Goal: Find specific page/section: Find specific page/section

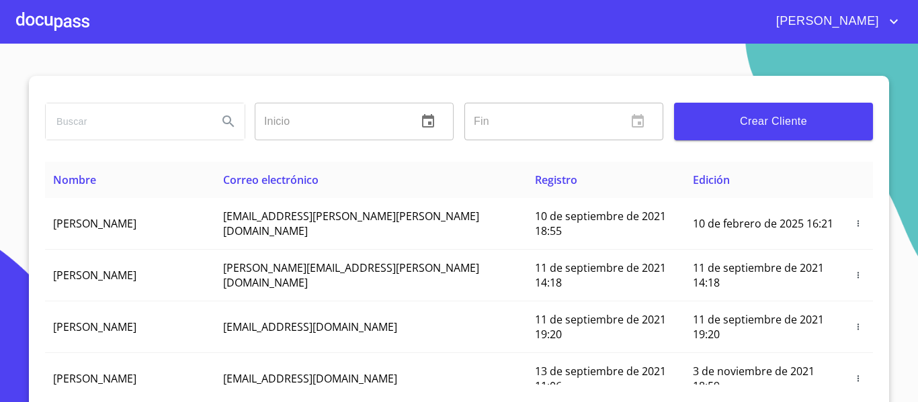
click at [58, 19] on div at bounding box center [52, 21] width 73 height 43
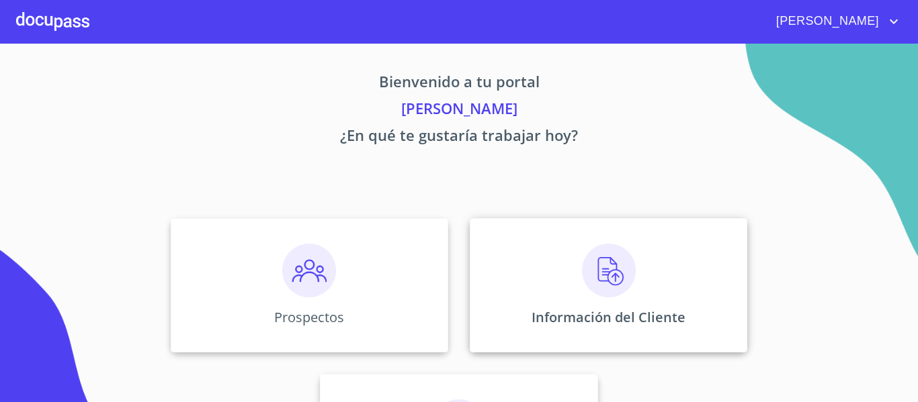
click at [527, 308] on div "Información del Cliente" at bounding box center [609, 285] width 278 height 134
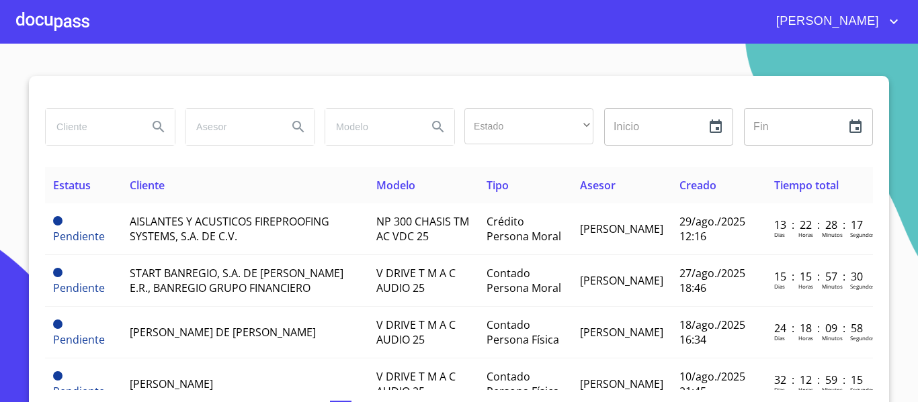
click at [85, 134] on input "search" at bounding box center [91, 127] width 91 height 36
type input "[PERSON_NAME]"
click at [153, 125] on icon "Search" at bounding box center [159, 127] width 16 height 16
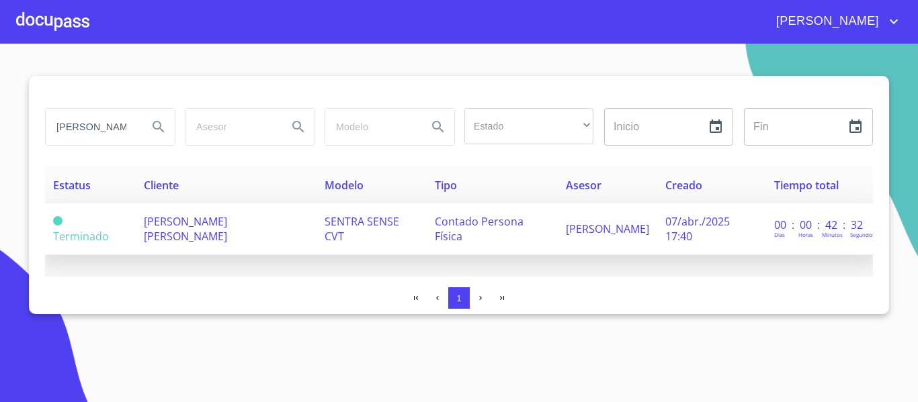
click at [624, 215] on td "[PERSON_NAME]" at bounding box center [607, 230] width 99 height 52
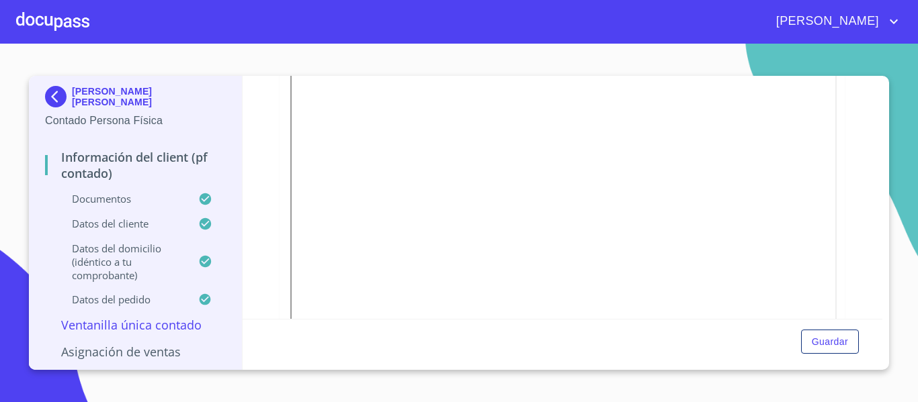
scroll to position [215, 0]
click at [50, 98] on img at bounding box center [58, 97] width 27 height 22
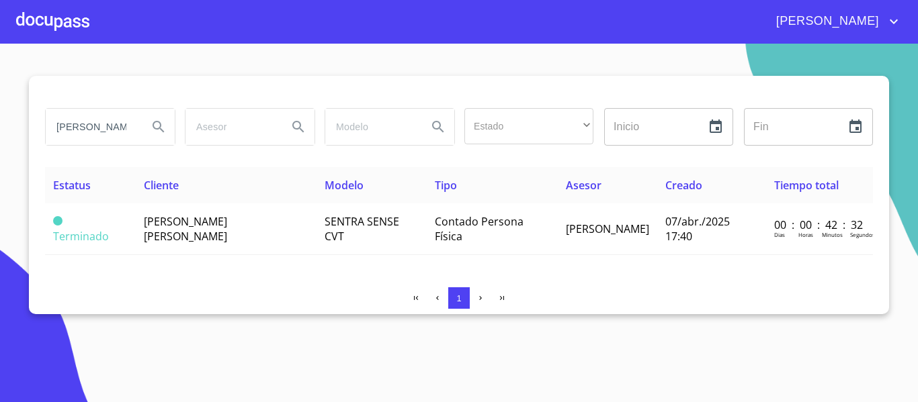
click at [118, 124] on input "[PERSON_NAME]" at bounding box center [91, 127] width 91 height 36
click at [123, 133] on input "[PERSON_NAME]" at bounding box center [91, 127] width 91 height 36
type input "l"
type input "[PERSON_NAME] [PERSON_NAME] DEL TORO"
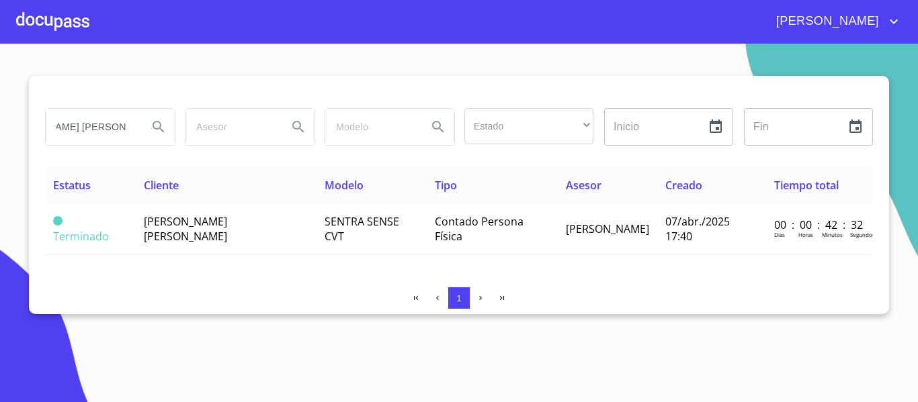
click at [159, 128] on icon "Search" at bounding box center [158, 126] width 11 height 11
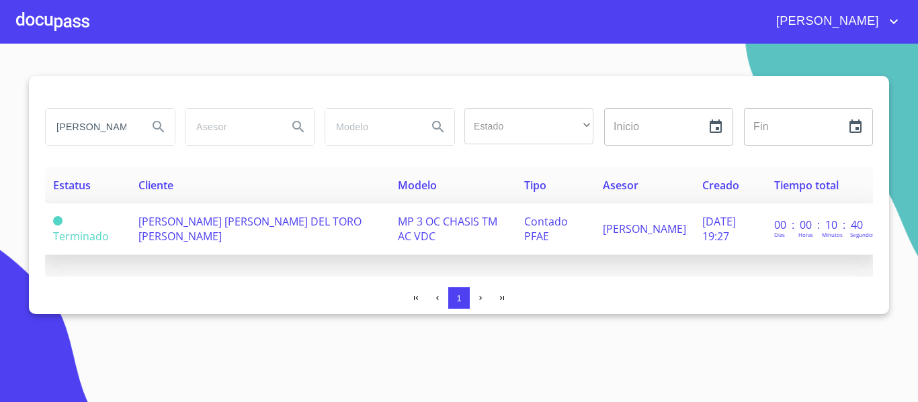
click at [195, 237] on span "[PERSON_NAME] [PERSON_NAME] DEL TORO [PERSON_NAME]" at bounding box center [249, 229] width 223 height 30
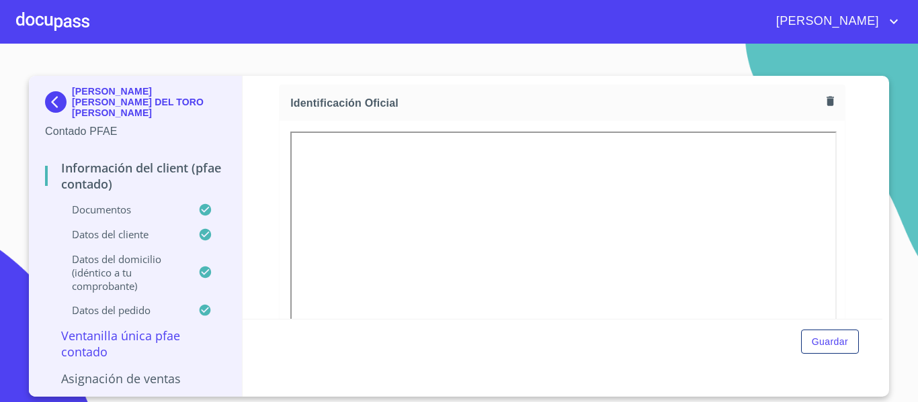
scroll to position [175, 0]
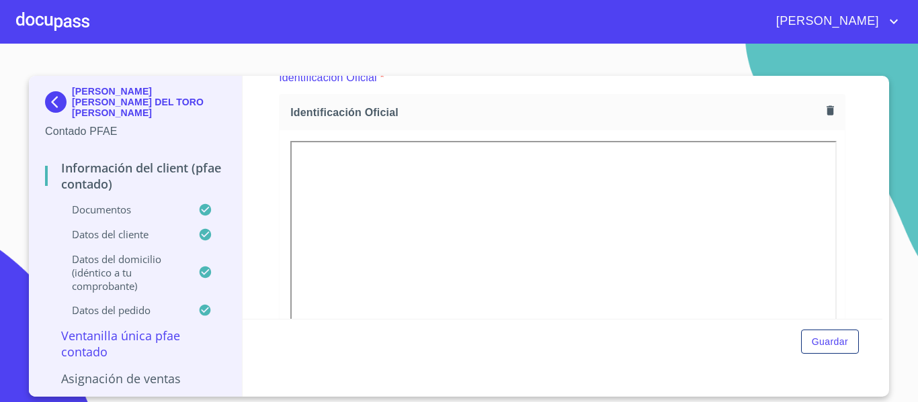
click at [52, 99] on img at bounding box center [58, 102] width 27 height 22
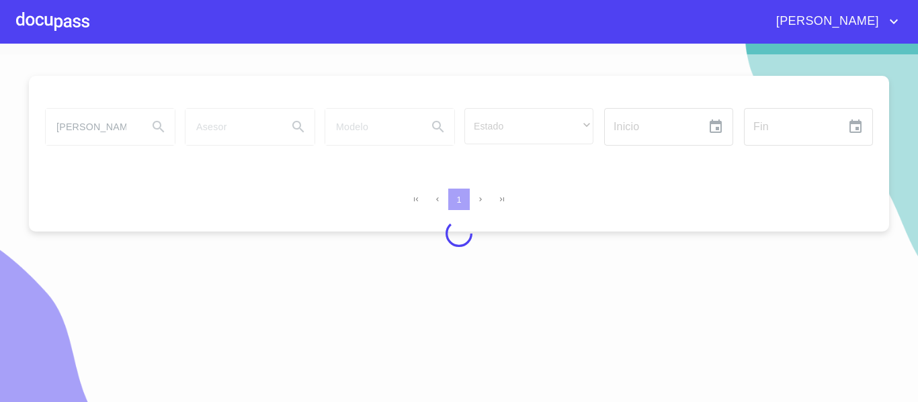
click at [106, 131] on div at bounding box center [459, 233] width 918 height 359
click at [129, 133] on div at bounding box center [459, 233] width 918 height 359
click at [124, 132] on div at bounding box center [459, 233] width 918 height 359
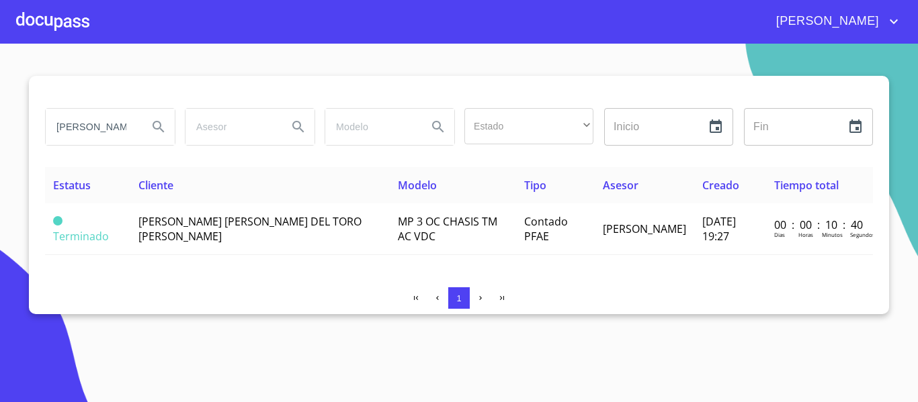
click at [119, 130] on input "[PERSON_NAME] [PERSON_NAME] DEL TORO" at bounding box center [91, 127] width 91 height 36
click at [132, 128] on input "[PERSON_NAME] [PERSON_NAME] DEL TORO" at bounding box center [91, 127] width 91 height 36
type input "S"
type input "[PERSON_NAME]"
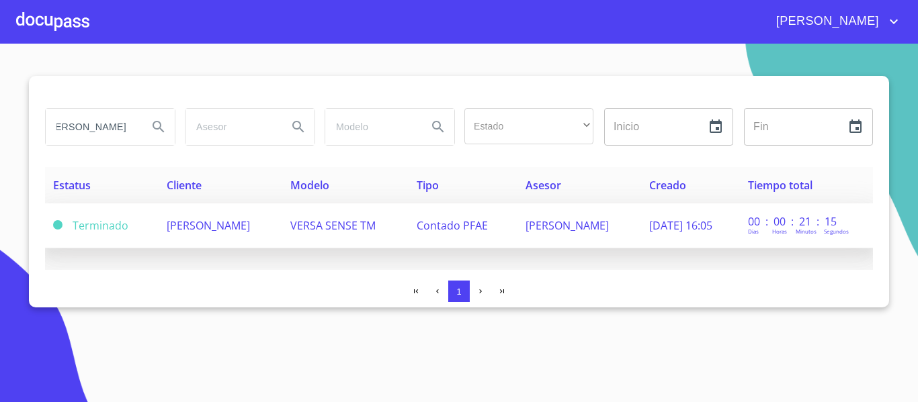
scroll to position [0, 0]
click at [249, 228] on span "[PERSON_NAME]" at bounding box center [208, 225] width 83 height 15
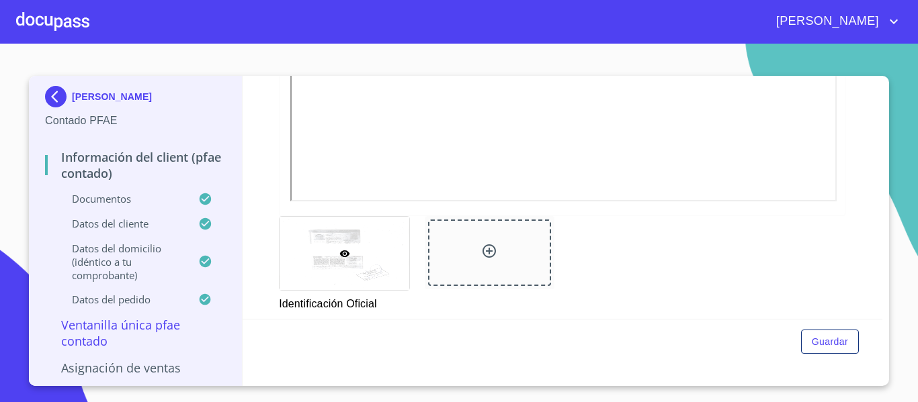
scroll to position [470, 0]
click at [60, 90] on img at bounding box center [58, 97] width 27 height 22
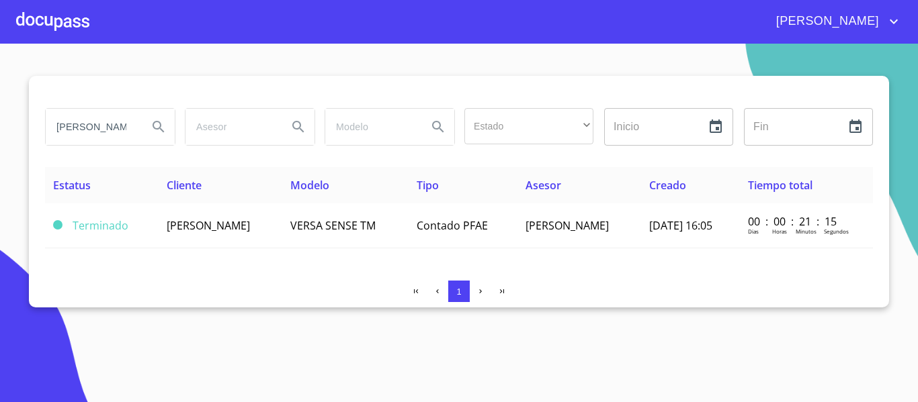
click at [134, 135] on input "[PERSON_NAME]" at bounding box center [91, 127] width 91 height 36
click at [115, 125] on input "[PERSON_NAME]" at bounding box center [91, 127] width 91 height 36
type input "C"
type input "[PERSON_NAME]"
click at [152, 130] on icon "Search" at bounding box center [159, 127] width 16 height 16
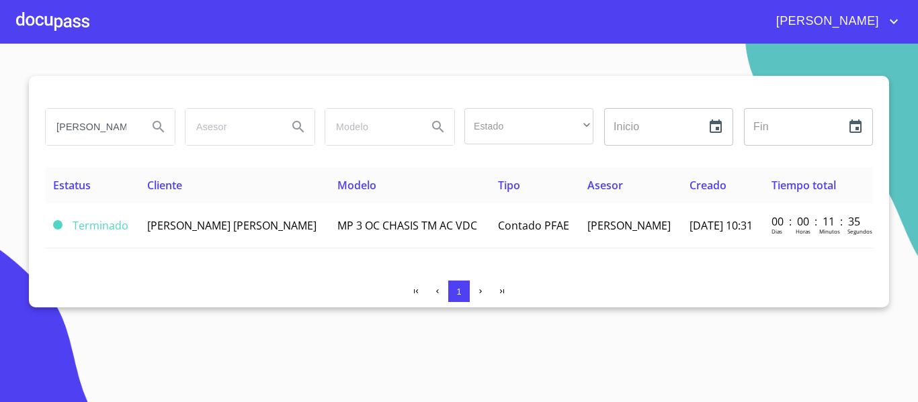
click at [183, 261] on div "Estatus Cliente Modelo Tipo Asesor Creado Tiempo total Terminado [PERSON_NAME] …" at bounding box center [459, 218] width 828 height 103
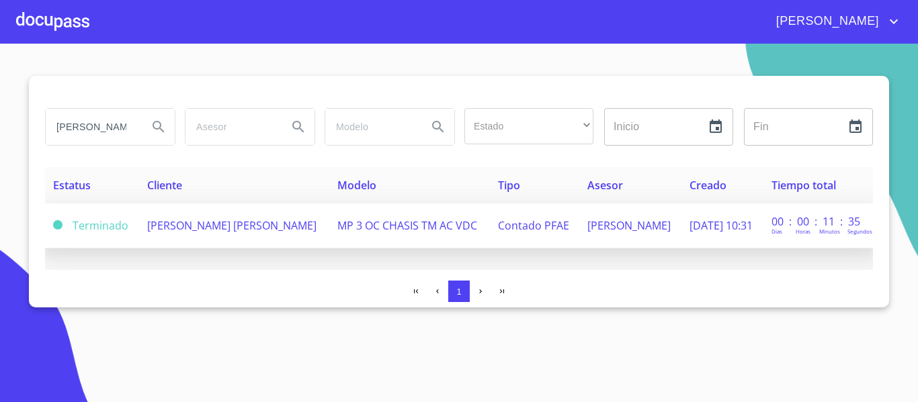
click at [200, 230] on td "[PERSON_NAME] [PERSON_NAME]" at bounding box center [234, 226] width 191 height 45
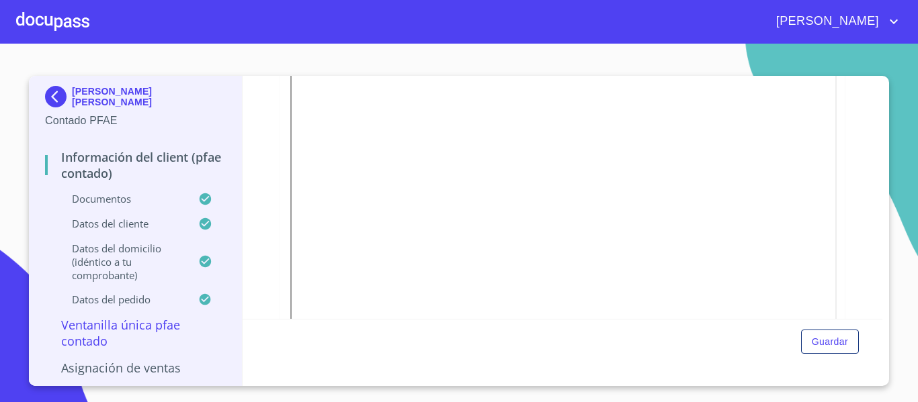
scroll to position [215, 0]
click at [58, 101] on img at bounding box center [58, 97] width 27 height 22
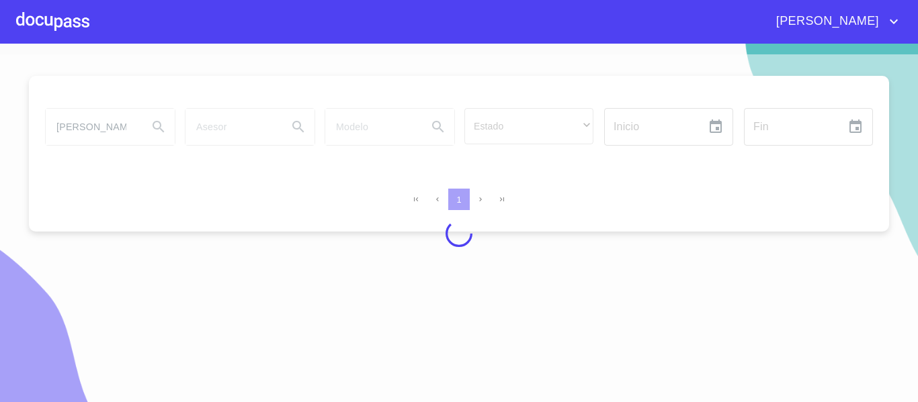
click at [117, 128] on div at bounding box center [459, 233] width 918 height 359
click at [105, 132] on div at bounding box center [459, 233] width 918 height 359
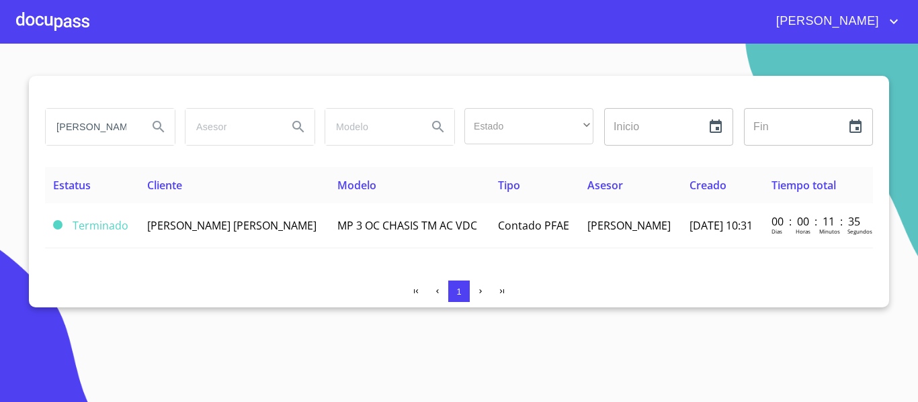
click at [118, 122] on input "[PERSON_NAME]" at bounding box center [91, 127] width 91 height 36
type input "j"
type input "[PERSON_NAME]"
click at [157, 130] on icon "Search" at bounding box center [159, 127] width 16 height 16
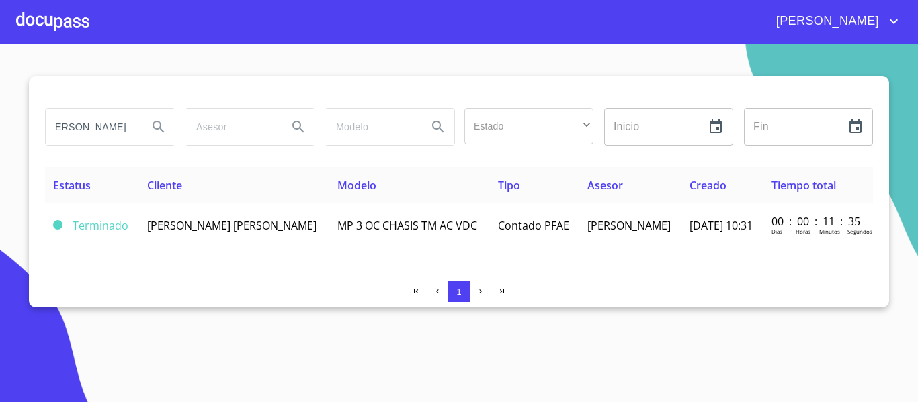
scroll to position [0, 0]
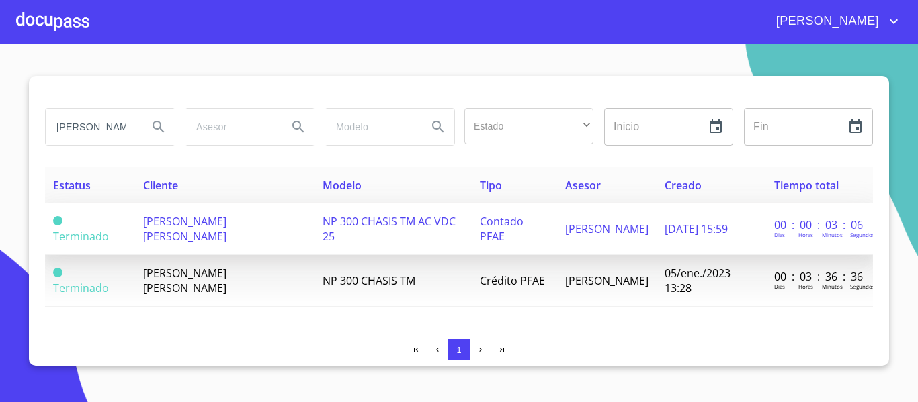
click at [450, 230] on span "NP 300 CHASIS TM AC VDC 25" at bounding box center [389, 229] width 133 height 30
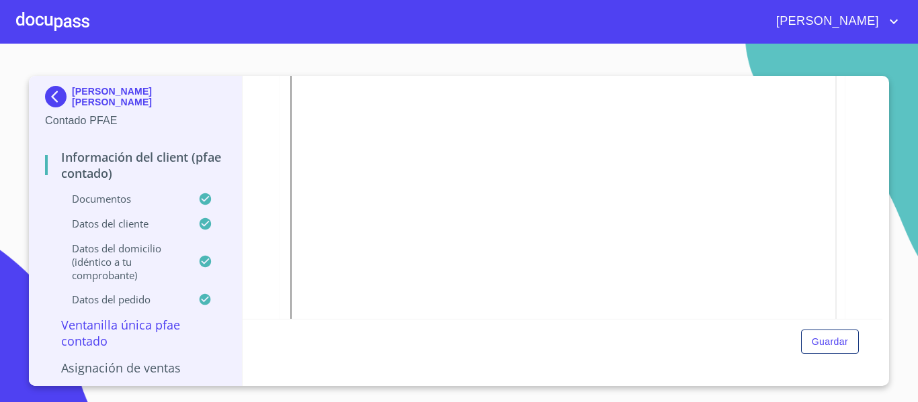
scroll to position [145, 0]
